Goal: Information Seeking & Learning: Learn about a topic

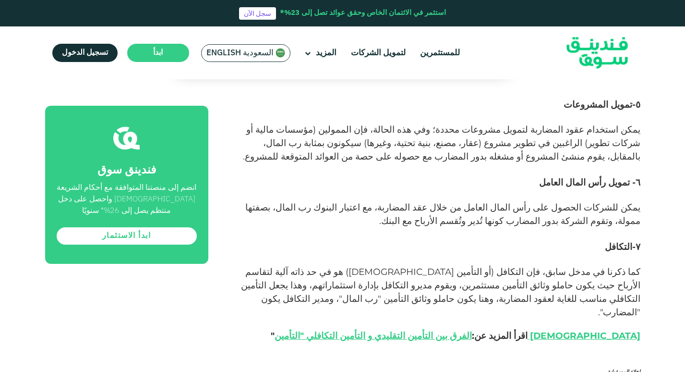
scroll to position [1658, 0]
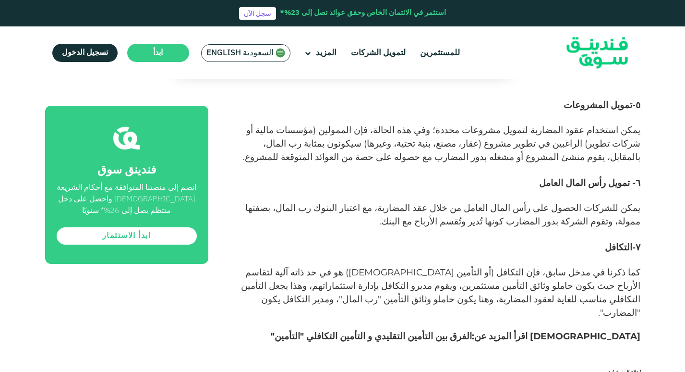
click at [534, 155] on link "الفرق بين التأمين التقليدي و التأمين التكافلي "التأمين الإسلامي" at bounding box center [458, 335] width 366 height 11
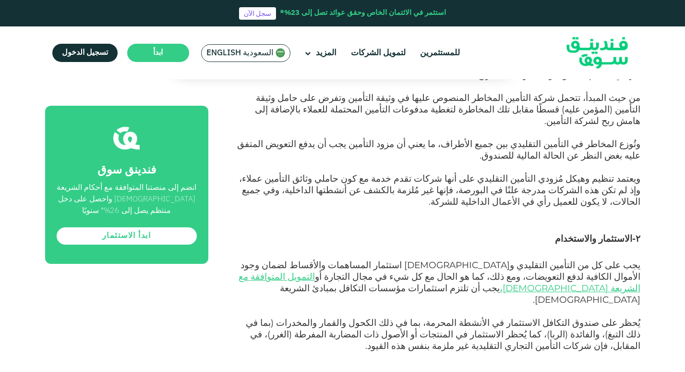
scroll to position [1068, 0]
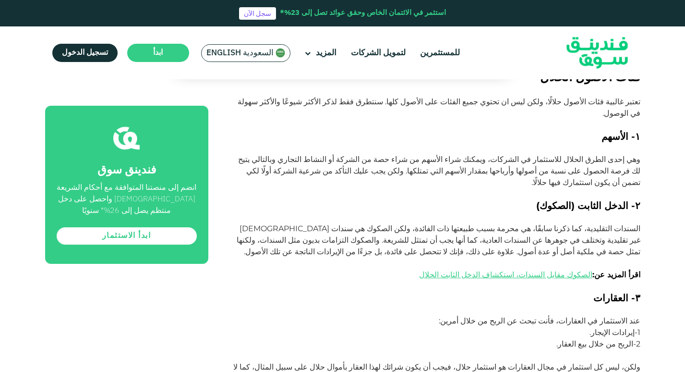
scroll to position [1261, 0]
click at [581, 269] on link "الصكوك مقابل السندات، استكشاف الدخل الثابت الحلال" at bounding box center [505, 273] width 173 height 9
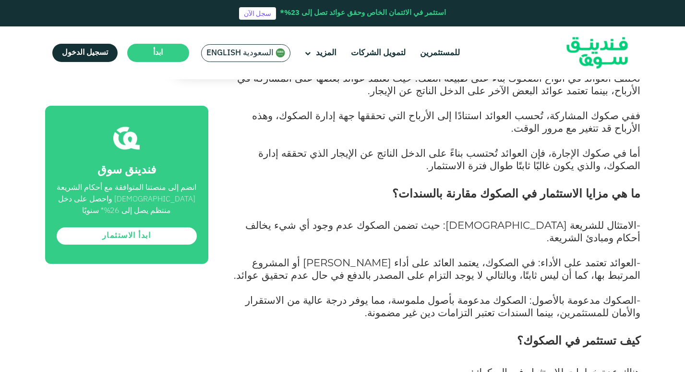
scroll to position [2405, 0]
drag, startPoint x: 439, startPoint y: 222, endPoint x: 650, endPoint y: 224, distance: 210.3
drag, startPoint x: 650, startPoint y: 224, endPoint x: 613, endPoint y: 223, distance: 36.5
copy span "https://aaoifi.com/ss-17-investment-sukuk/?lang=en"
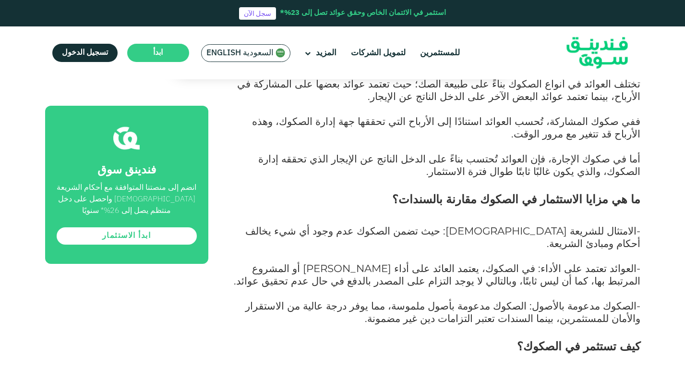
scroll to position [2401, 0]
